Goal: Task Accomplishment & Management: Manage account settings

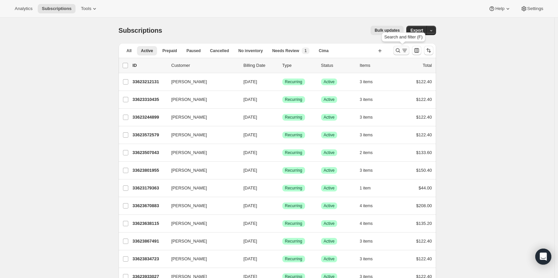
click at [397, 50] on icon "Search and filter results" at bounding box center [398, 50] width 7 height 7
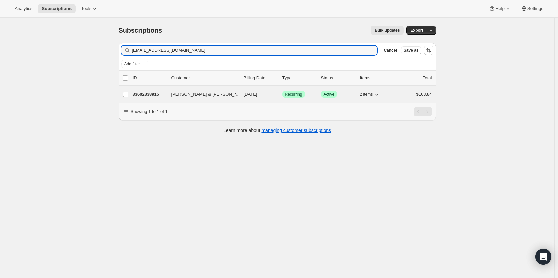
type input "[EMAIL_ADDRESS][DOMAIN_NAME]"
click at [164, 98] on div "33602338915 [PERSON_NAME] & [PERSON_NAME] [DATE] Success Recurring Success Acti…" at bounding box center [282, 94] width 299 height 9
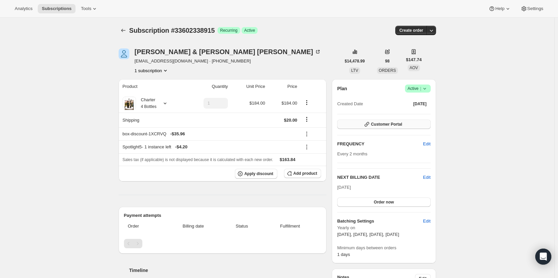
click at [423, 125] on button "Customer Portal" at bounding box center [383, 124] width 93 height 9
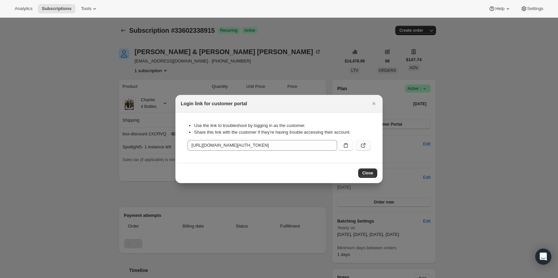
click at [364, 141] on button ":rce:" at bounding box center [363, 145] width 15 height 11
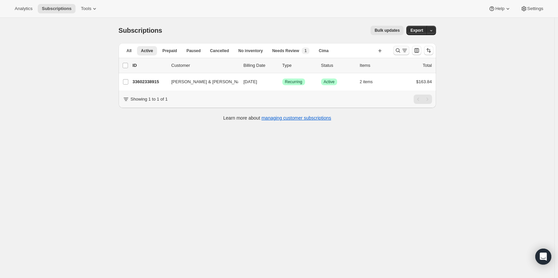
click at [401, 49] on icon "Search and filter results" at bounding box center [398, 50] width 7 height 7
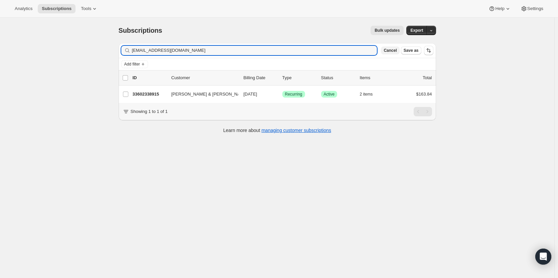
click at [394, 49] on span "Cancel" at bounding box center [390, 50] width 13 height 5
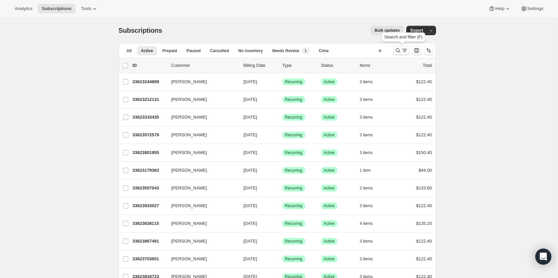
click at [400, 50] on icon "Search and filter results" at bounding box center [398, 50] width 7 height 7
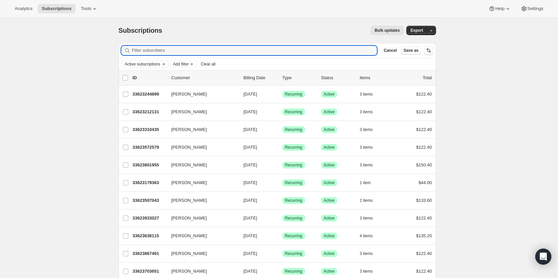
paste input "[PERSON_NAME]"
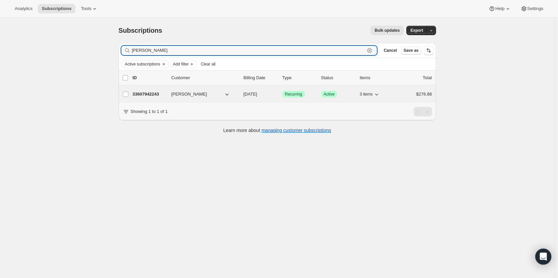
type input "[PERSON_NAME]"
click at [158, 94] on p "33607942243" at bounding box center [149, 94] width 33 height 7
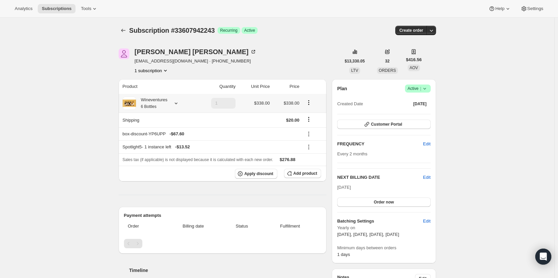
click at [163, 106] on div "Wineventures 6 Bottles" at bounding box center [151, 103] width 31 height 13
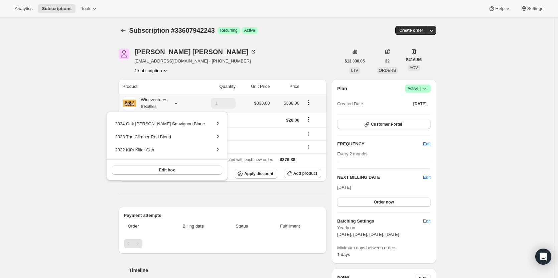
click at [163, 106] on div "Wineventures 6 Bottles" at bounding box center [151, 103] width 31 height 13
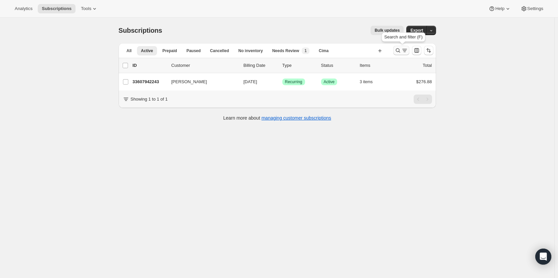
click at [401, 52] on icon "Search and filter results" at bounding box center [398, 50] width 7 height 7
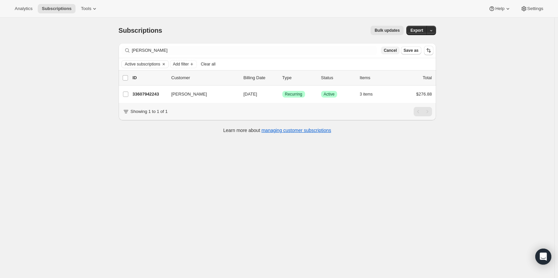
click at [393, 53] on button "Cancel" at bounding box center [390, 50] width 18 height 8
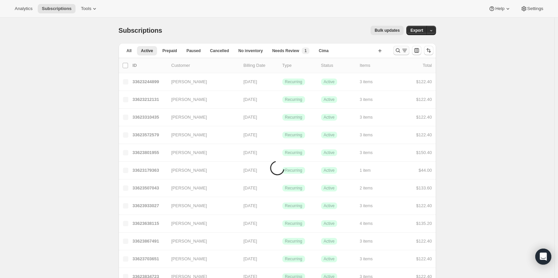
click at [401, 50] on icon "Search and filter results" at bounding box center [398, 50] width 7 height 7
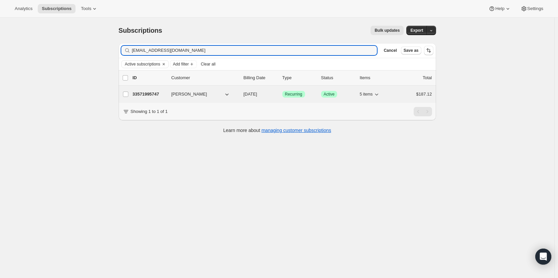
type input "[EMAIL_ADDRESS][DOMAIN_NAME]"
click at [159, 98] on div "33571995747 [PERSON_NAME] [DATE] Success Recurring Success Active 5 items $187.…" at bounding box center [282, 94] width 299 height 9
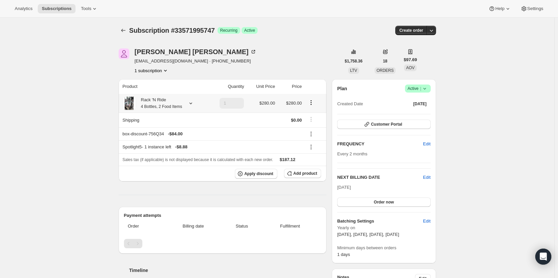
click at [193, 103] on icon at bounding box center [190, 103] width 7 height 7
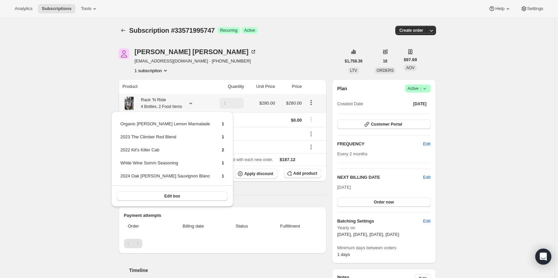
click at [193, 103] on icon at bounding box center [190, 103] width 7 height 7
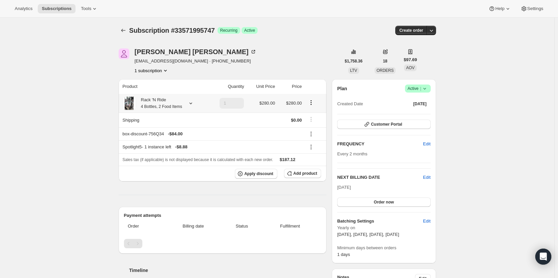
click at [193, 103] on icon at bounding box center [190, 103] width 7 height 7
